Goal: Share content: Share content

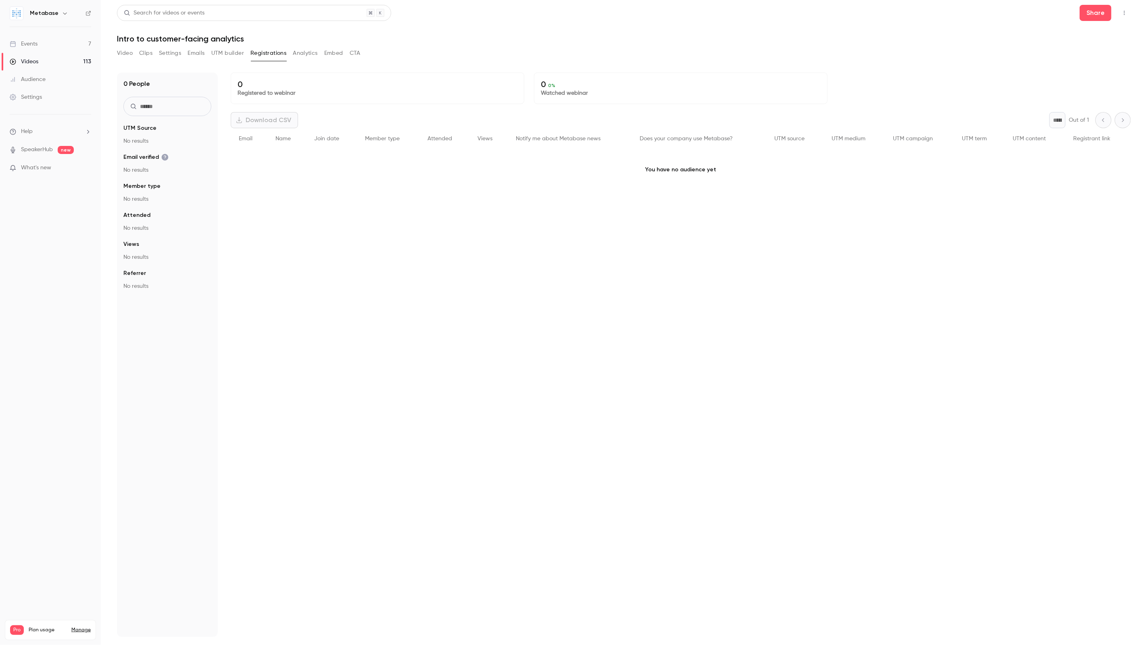
click at [57, 58] on link "Videos 113" at bounding box center [50, 62] width 101 height 18
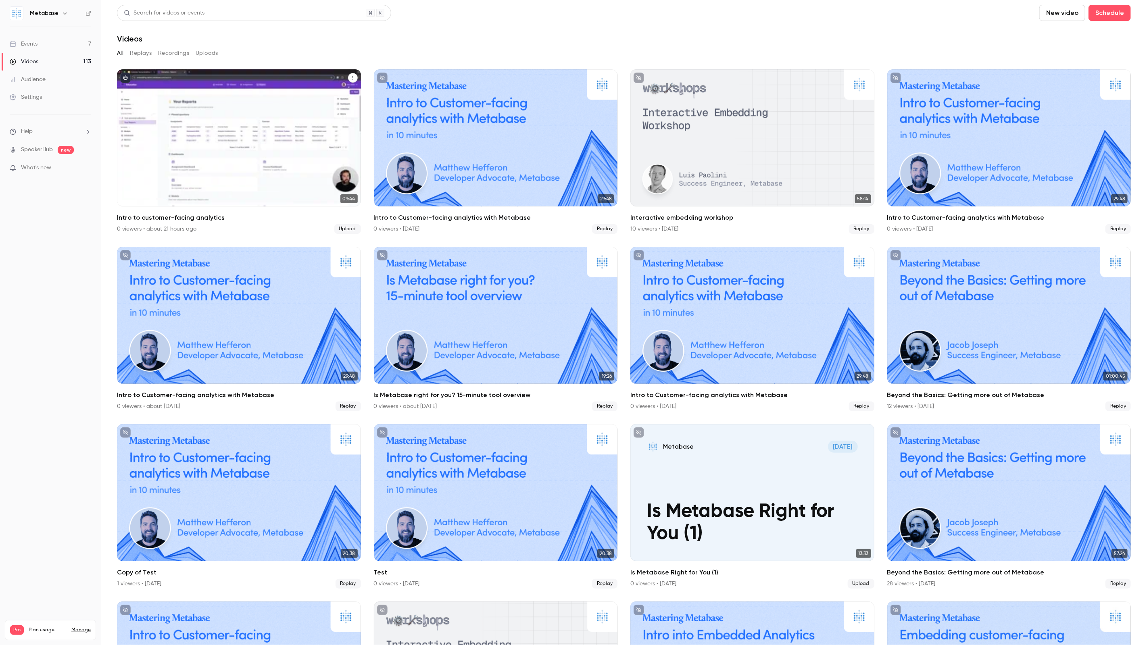
click at [280, 152] on p "Intro to customer-facing analytics" at bounding box center [239, 168] width 211 height 44
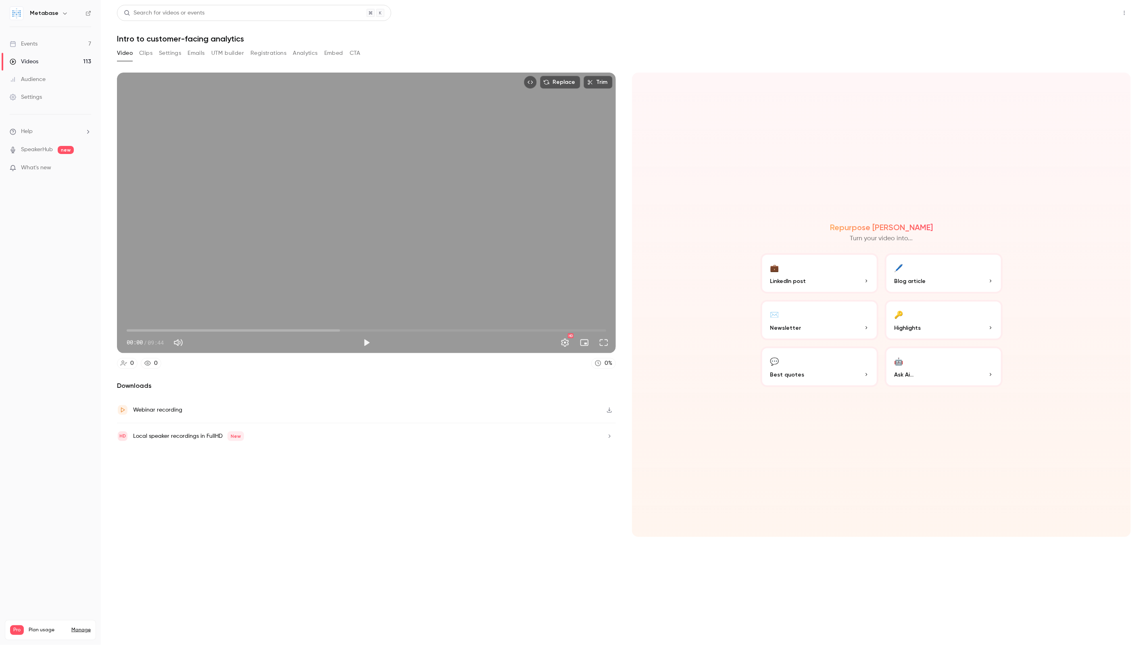
click at [1102, 14] on button "Share" at bounding box center [1096, 13] width 32 height 16
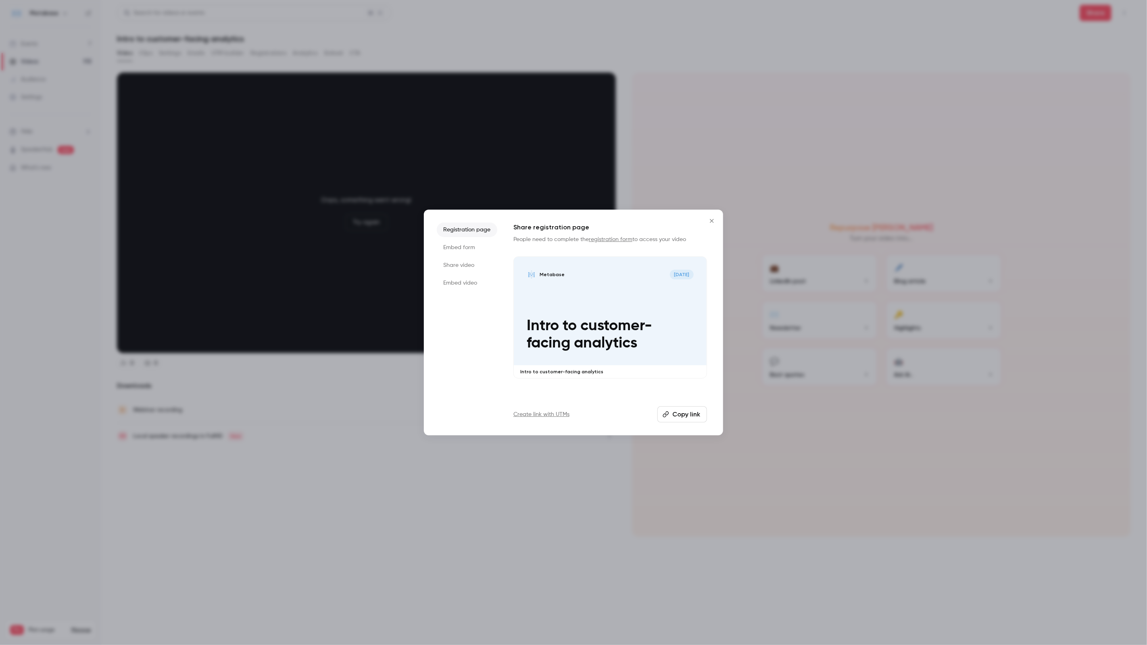
click at [460, 250] on li "Embed form" at bounding box center [467, 247] width 61 height 15
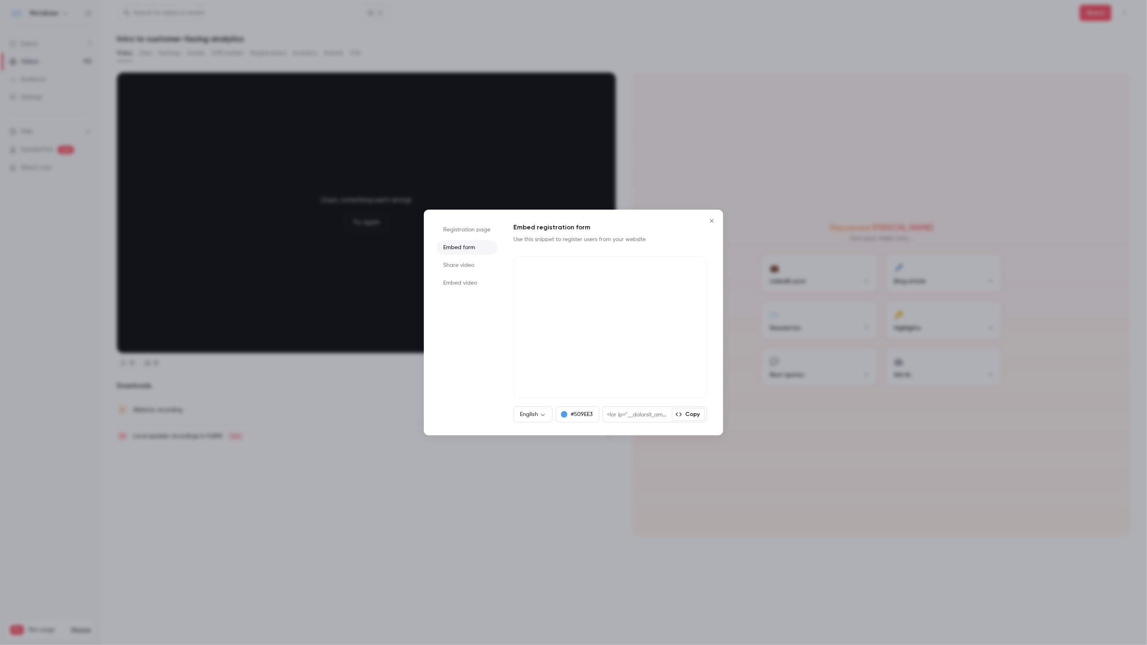
click at [694, 416] on button "Copy" at bounding box center [688, 414] width 33 height 13
click at [466, 263] on li "Share video" at bounding box center [467, 265] width 61 height 15
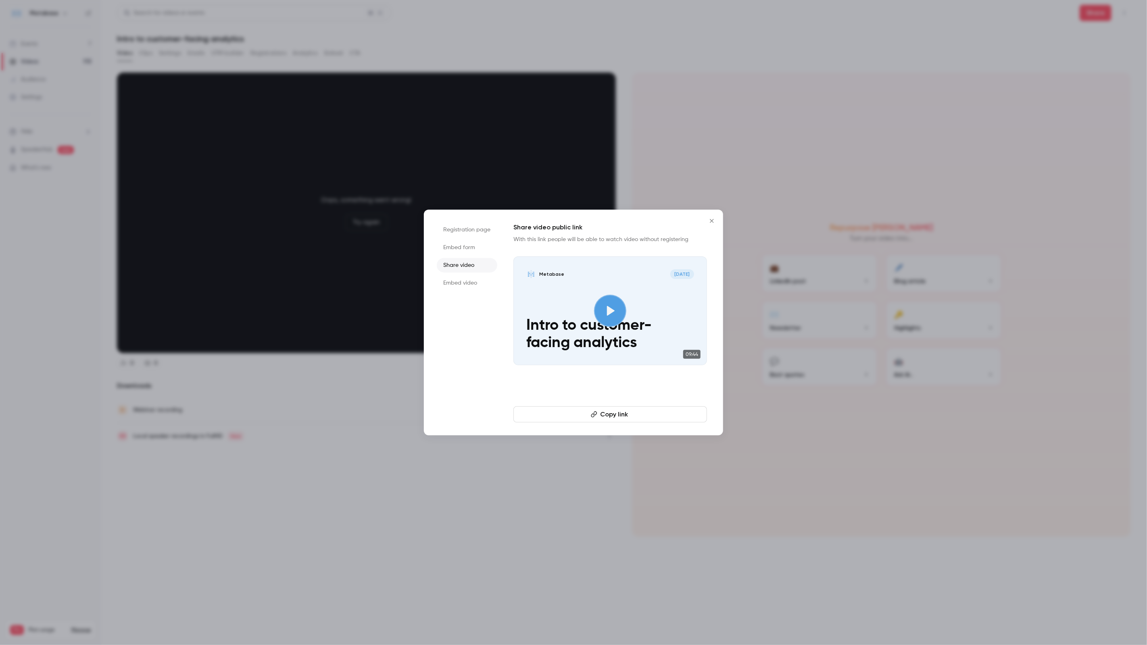
click at [466, 285] on li "Embed video" at bounding box center [467, 283] width 61 height 15
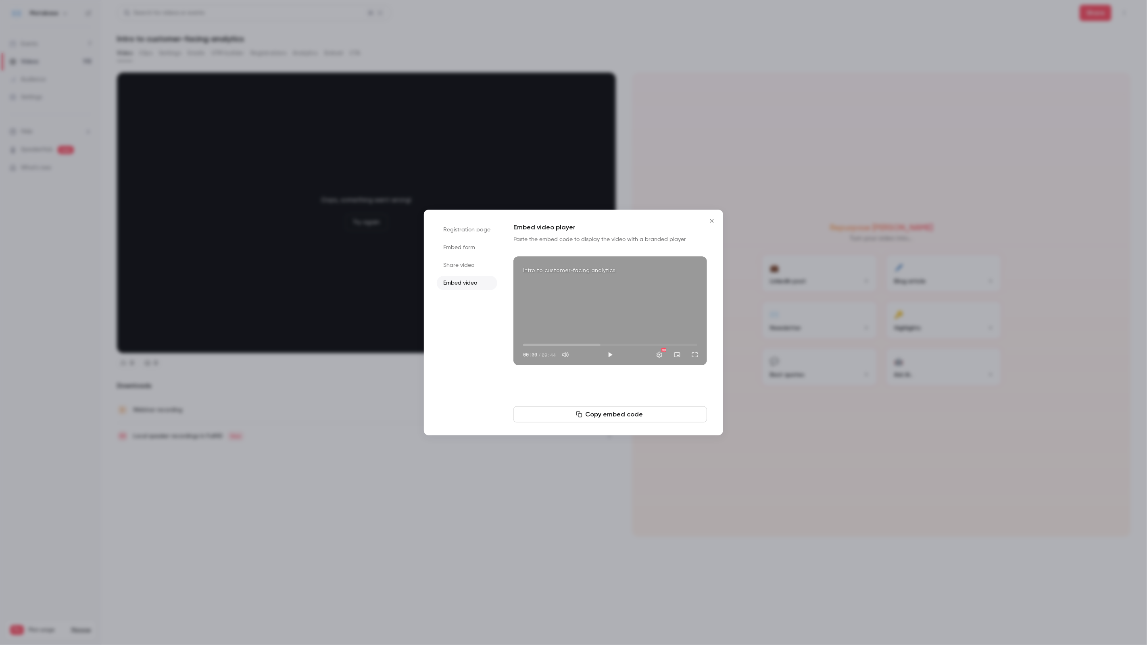
click at [466, 265] on li "Share video" at bounding box center [467, 265] width 61 height 15
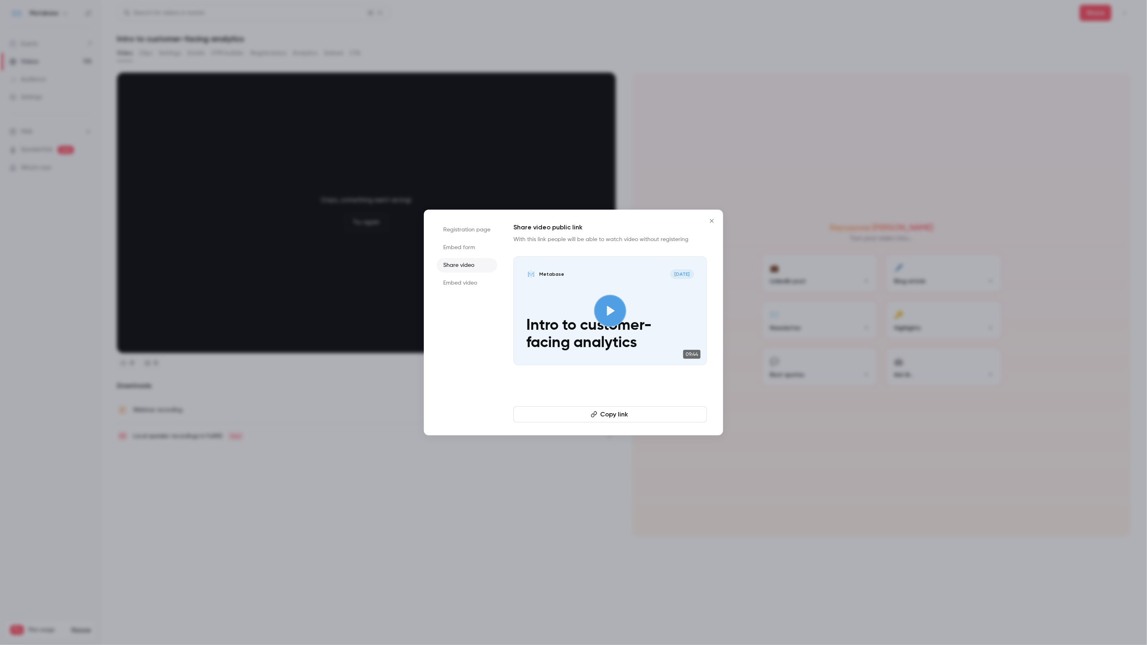
click at [469, 231] on li "Registration page" at bounding box center [467, 230] width 61 height 15
click at [470, 241] on li "Embed form" at bounding box center [467, 247] width 61 height 15
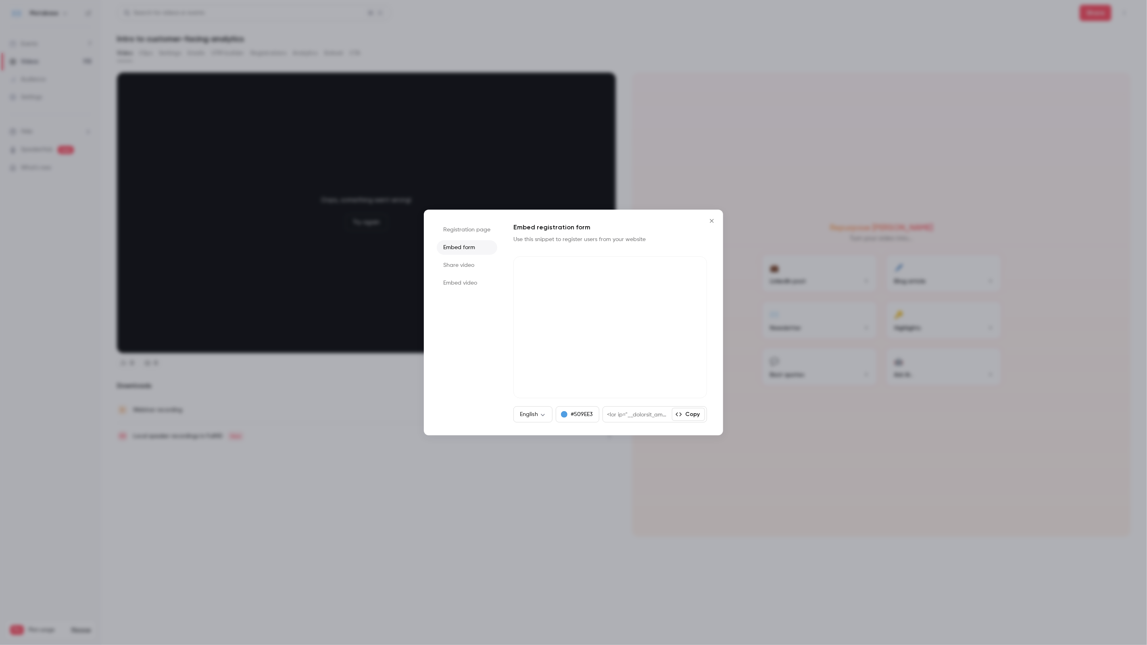
click at [691, 412] on button "Copy" at bounding box center [688, 414] width 33 height 13
click at [0, 393] on div at bounding box center [573, 322] width 1147 height 645
